Goal: Task Accomplishment & Management: Complete application form

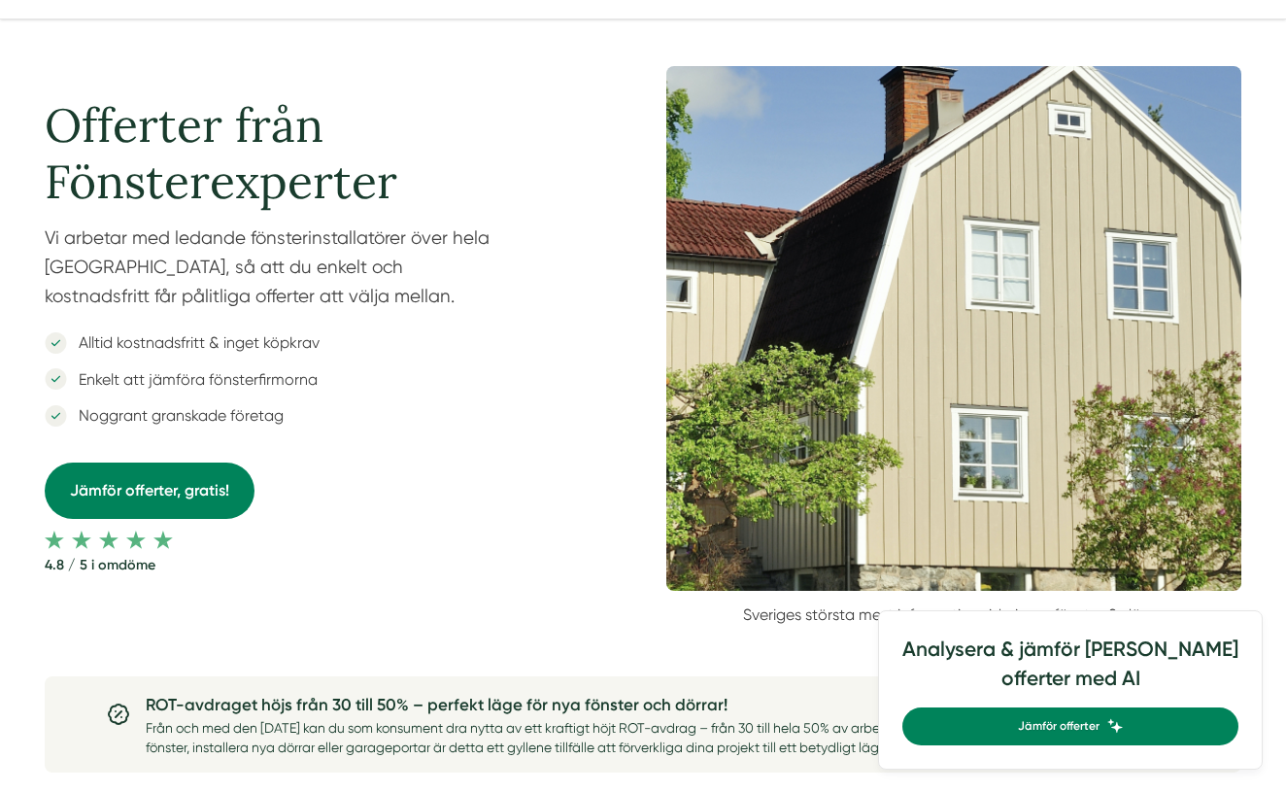
scroll to position [150, 0]
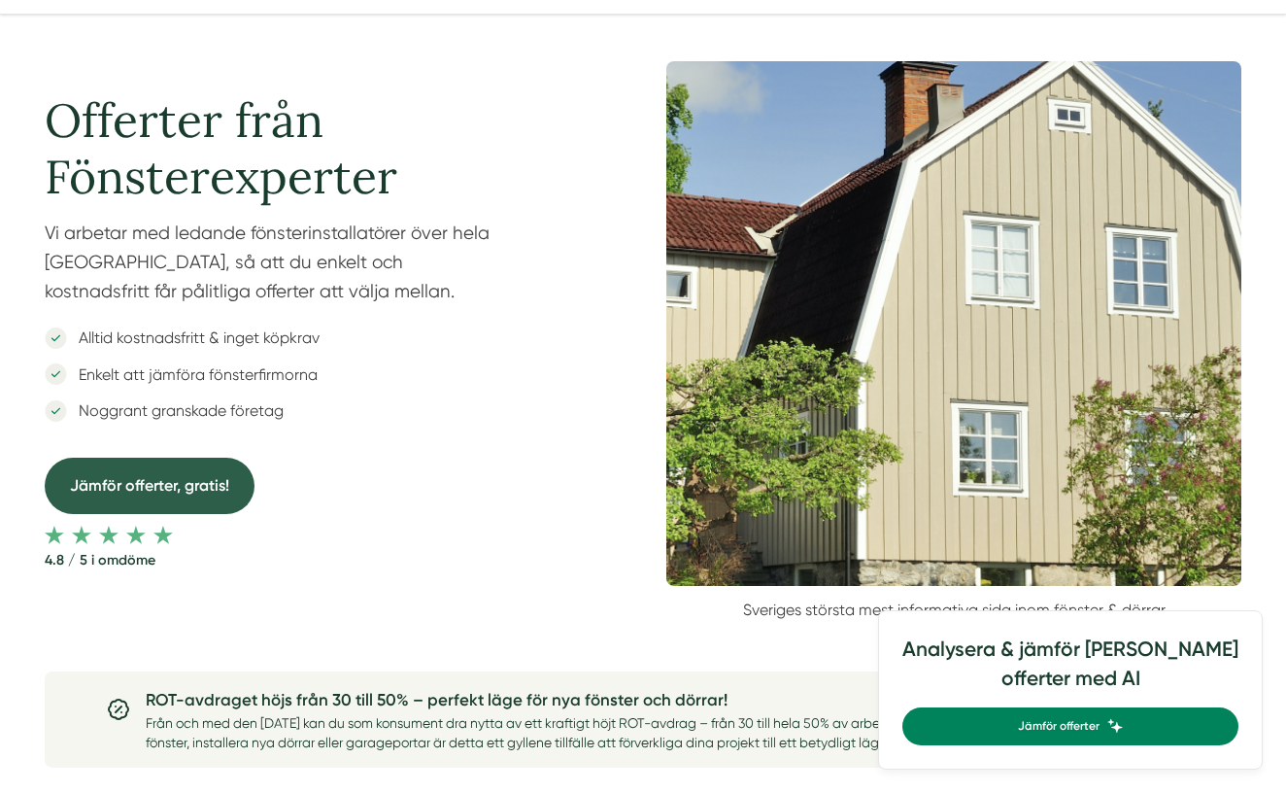
click at [197, 487] on link "Jämför offerter, gratis!" at bounding box center [150, 485] width 210 height 55
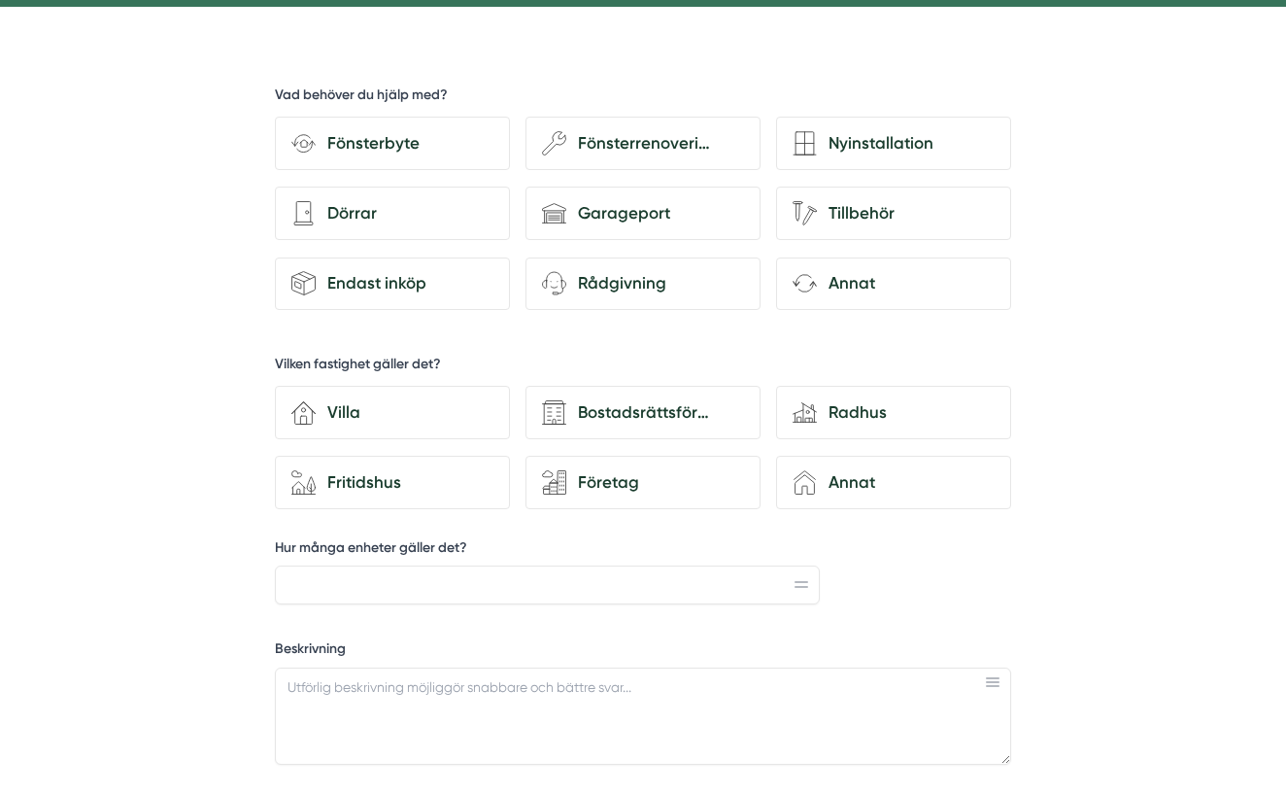
scroll to position [611, 0]
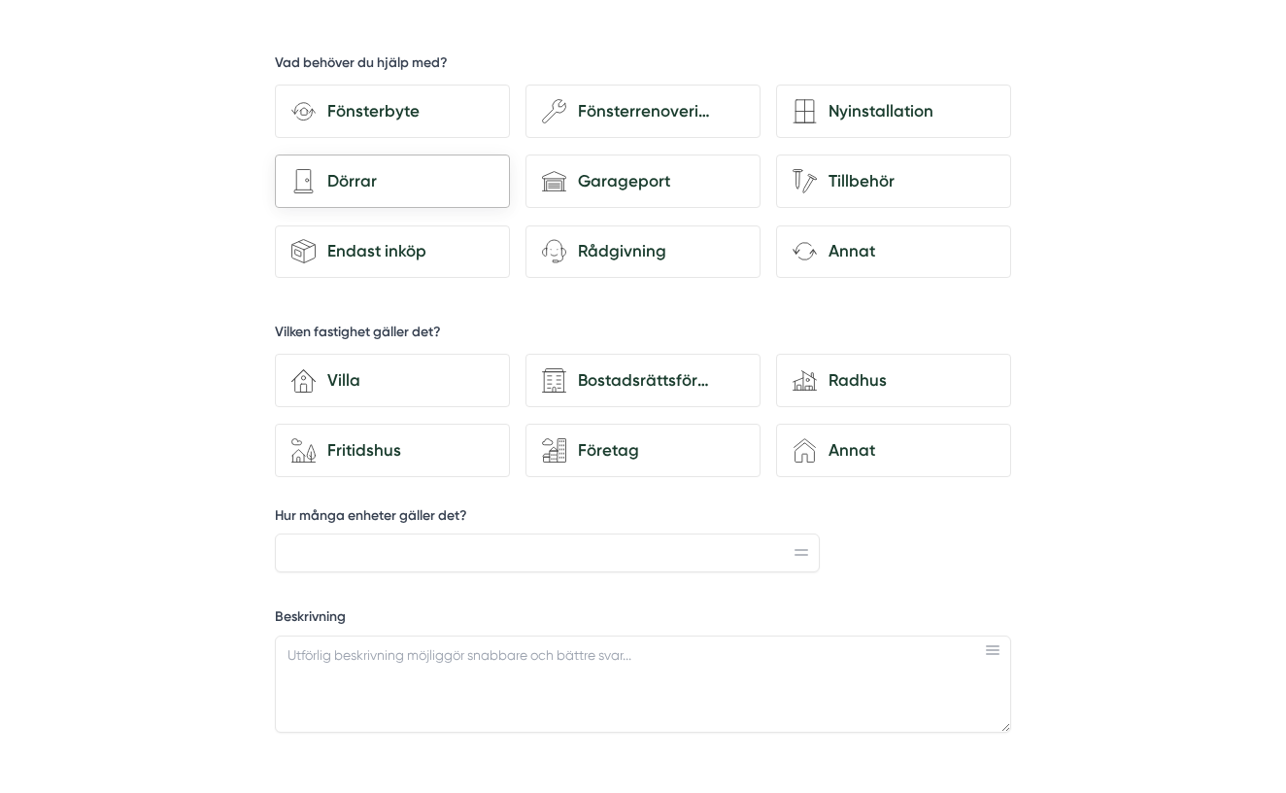
click at [390, 203] on div "architecture-door [PERSON_NAME]" at bounding box center [392, 180] width 235 height 53
click at [0, 0] on input "architecture-door [PERSON_NAME]" at bounding box center [0, 0] width 0 height 0
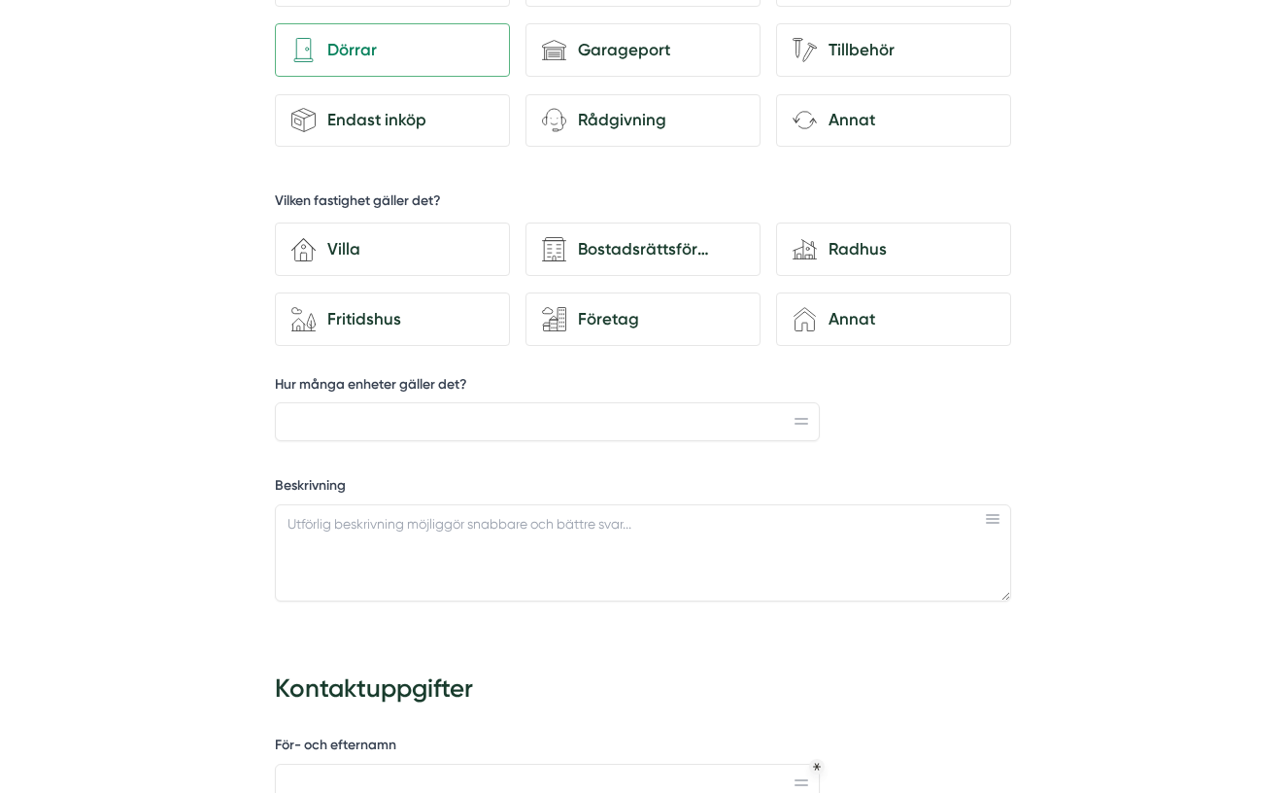
scroll to position [771, 0]
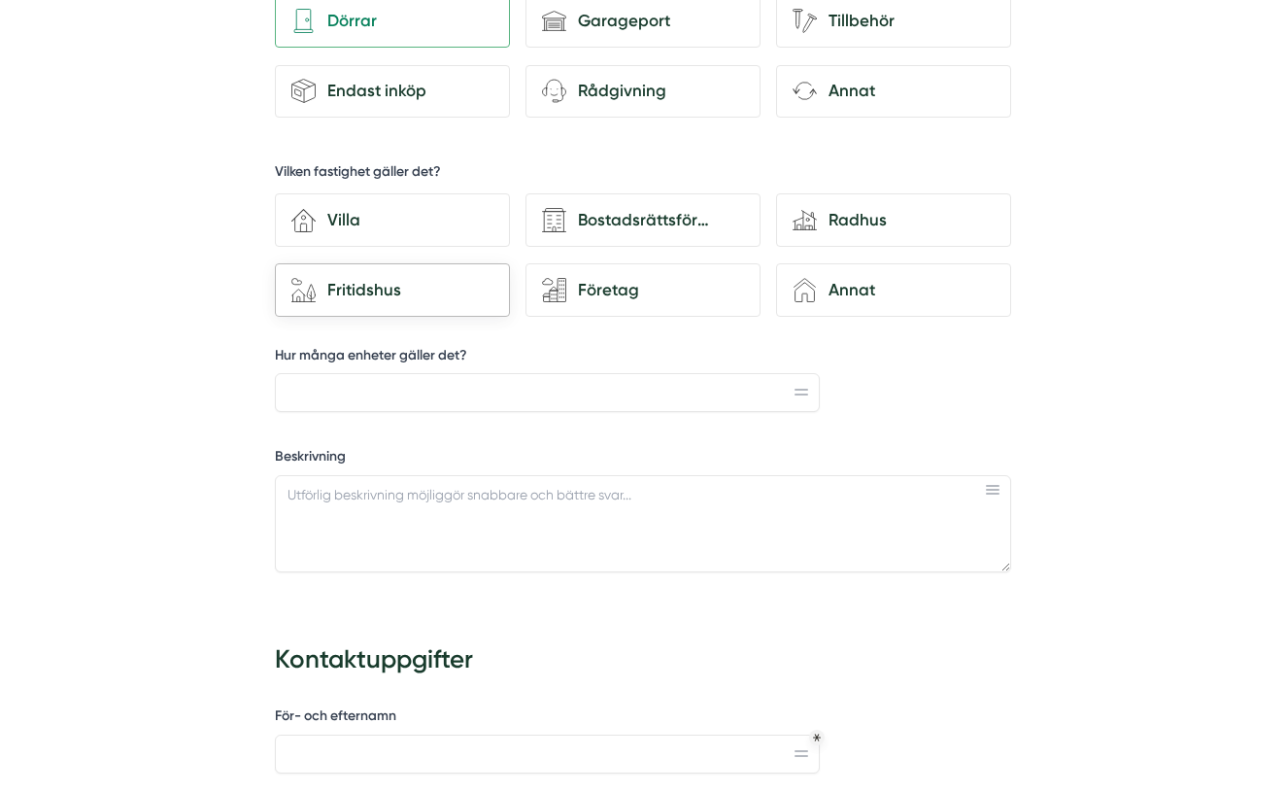
click at [394, 279] on div "Fritidshus" at bounding box center [405, 290] width 178 height 26
click at [0, 0] on input "house-nature Fritidshus" at bounding box center [0, 0] width 0 height 0
click at [375, 392] on input "Hur många enheter gäller det?" at bounding box center [547, 392] width 545 height 39
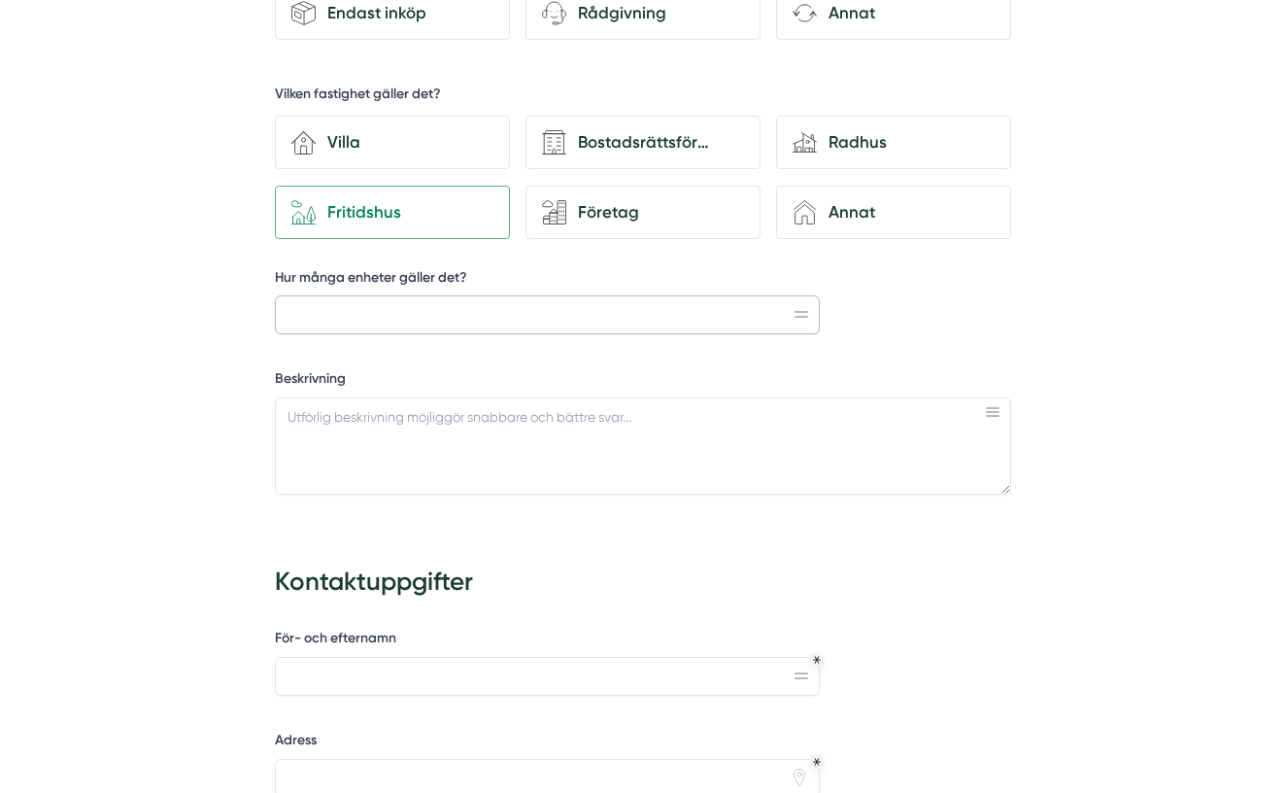
scroll to position [853, 0]
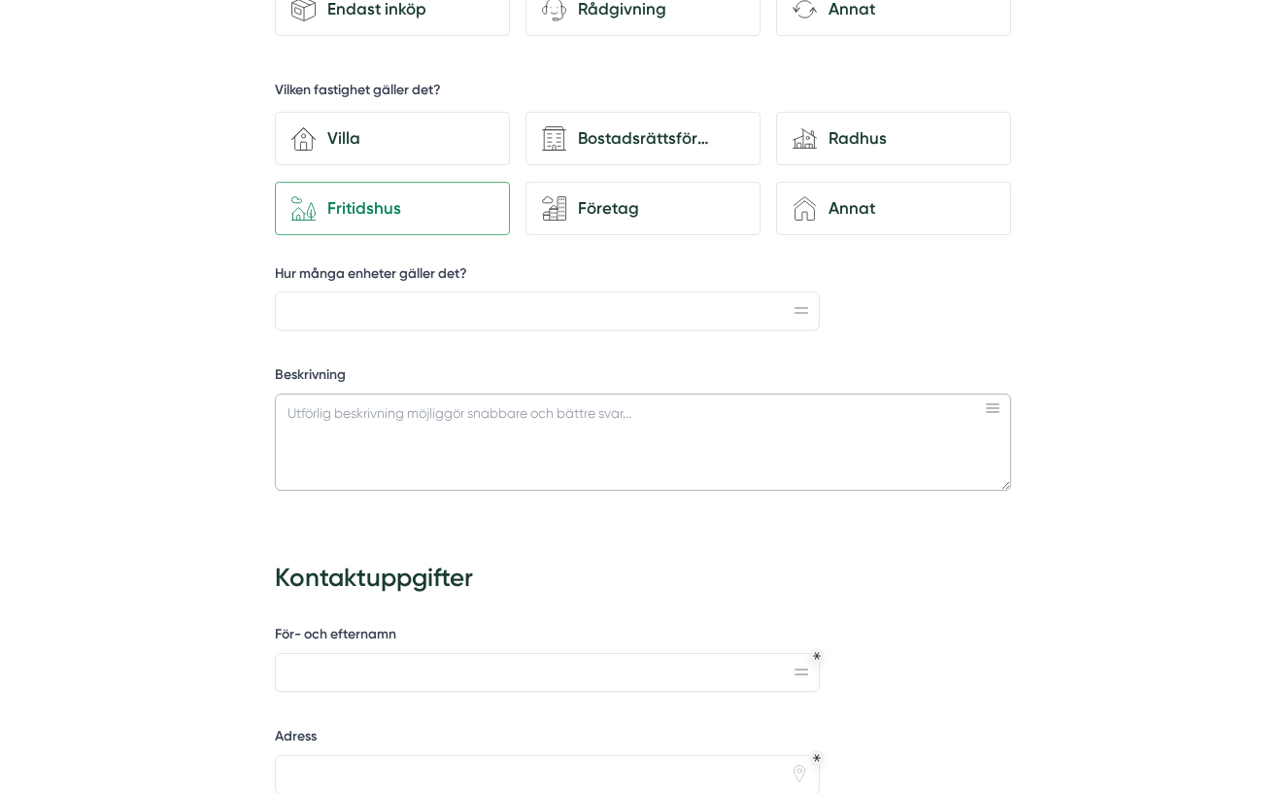
click at [362, 441] on textarea "Beskrivning" at bounding box center [643, 441] width 736 height 97
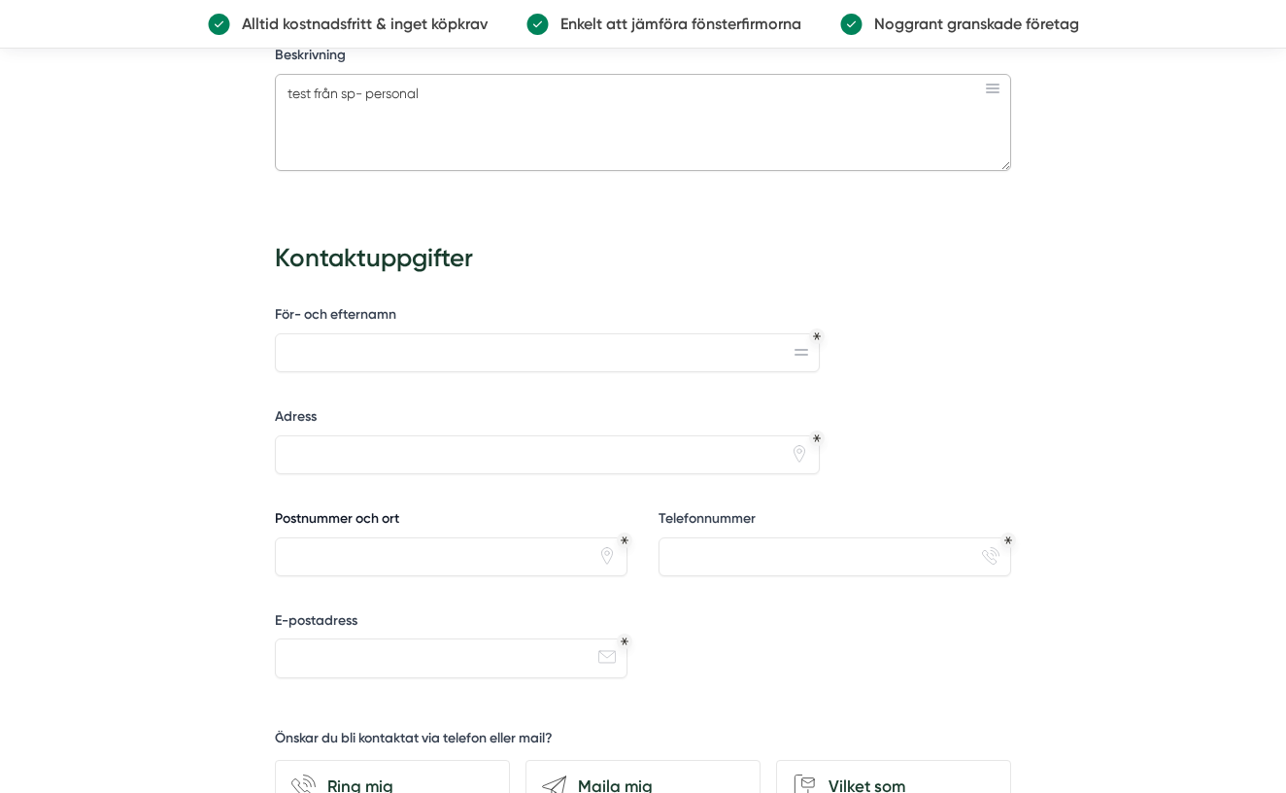
scroll to position [1242, 0]
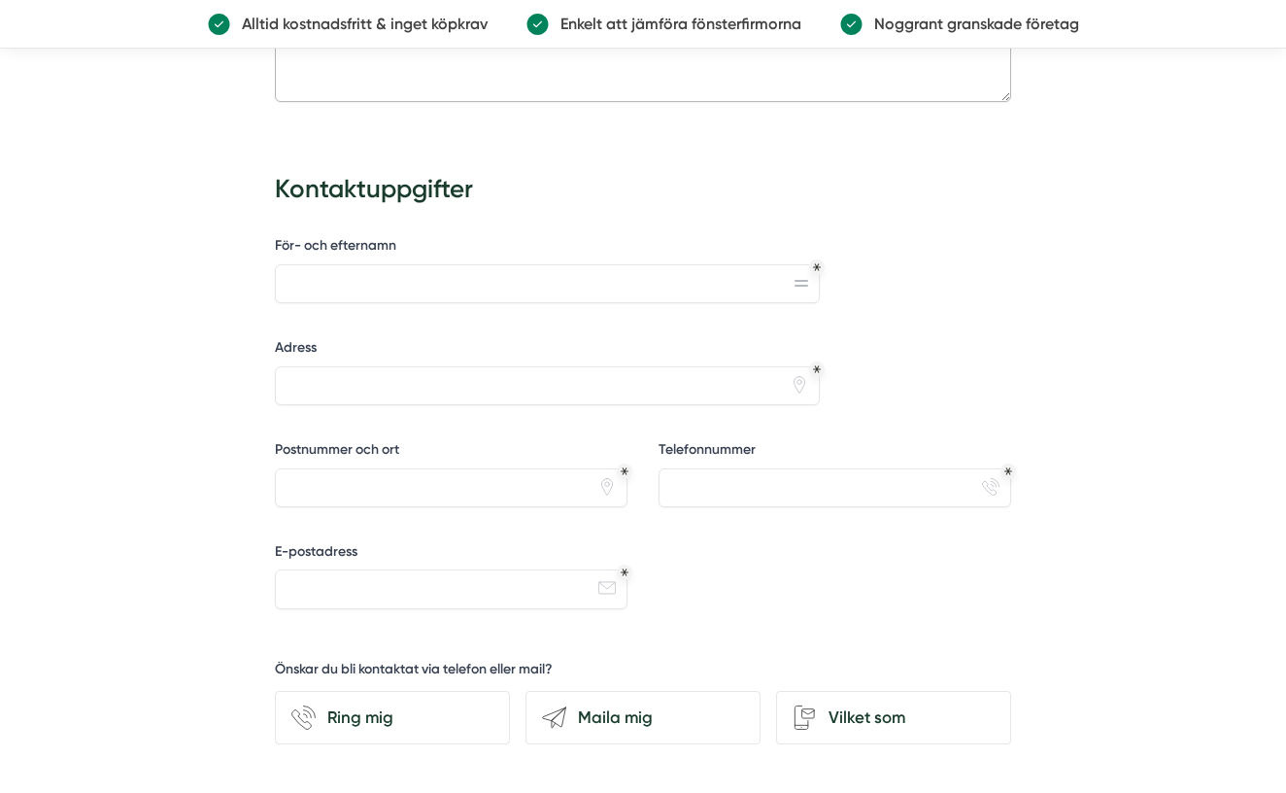
type textarea "test från sp- personal"
click at [471, 393] on input "Adress" at bounding box center [547, 385] width 545 height 39
click at [473, 449] on label "Postnummer och ort" at bounding box center [451, 452] width 353 height 24
click at [473, 468] on input "Postnummer och ort" at bounding box center [451, 487] width 353 height 39
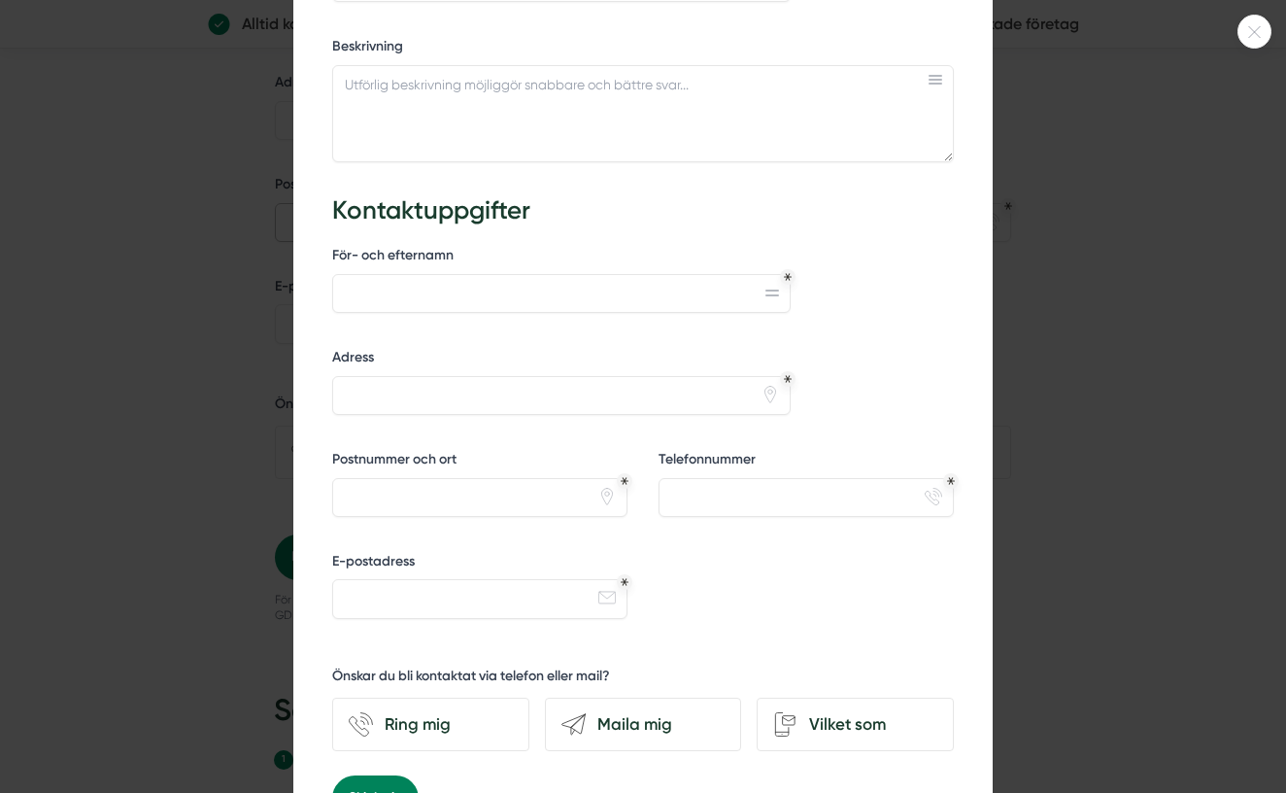
scroll to position [833, 0]
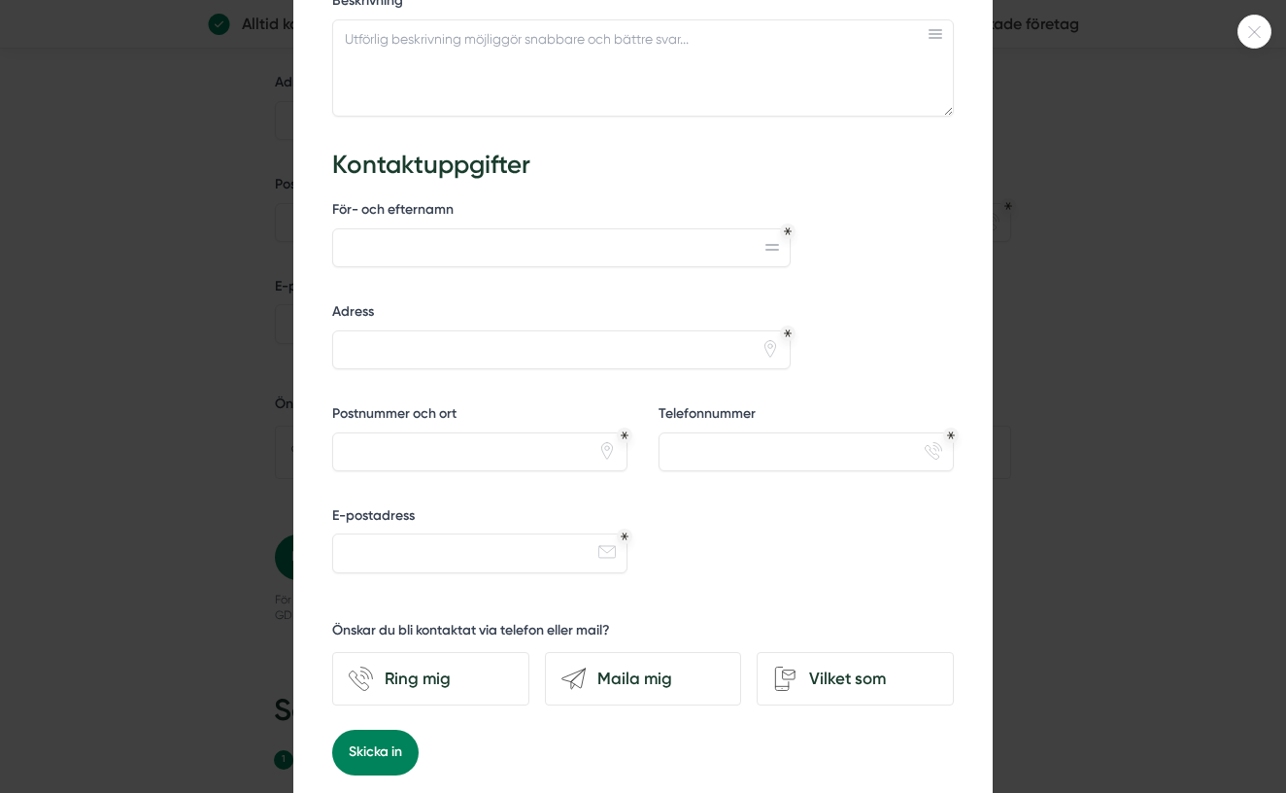
click at [1031, 414] on div at bounding box center [643, 396] width 1286 height 793
